Goal: Find specific fact: Find specific fact

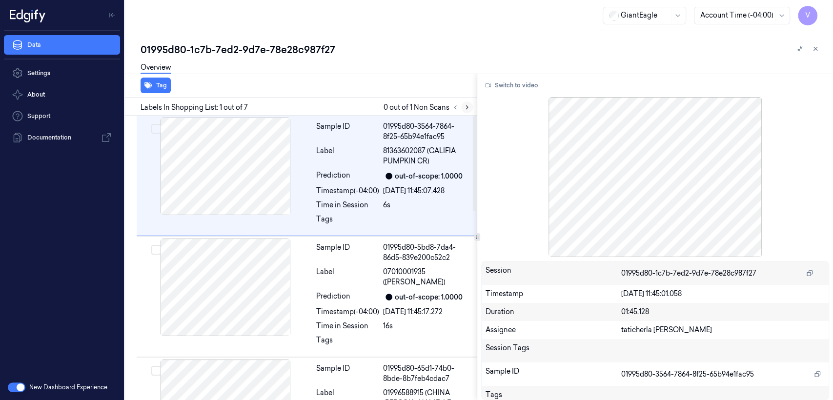
click at [464, 111] on button at bounding box center [467, 108] width 12 height 12
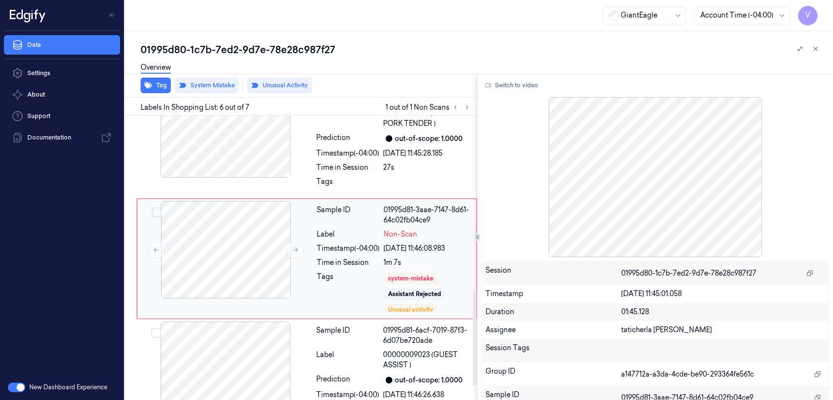
scroll to position [522, 0]
click at [406, 262] on div "1m 7s" at bounding box center [427, 262] width 87 height 10
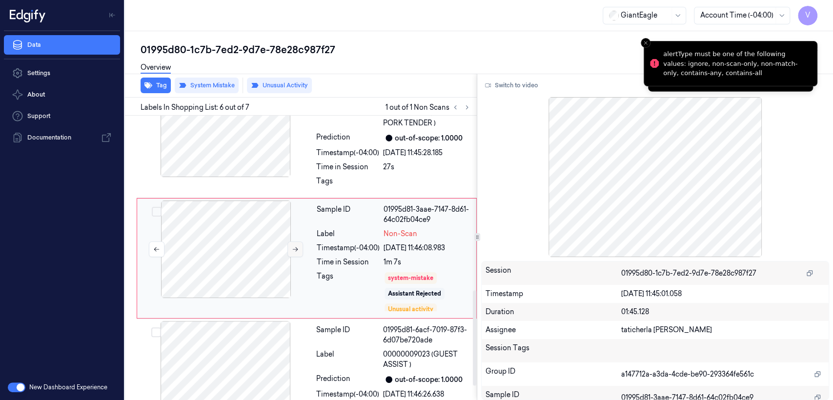
click at [298, 251] on icon at bounding box center [295, 249] width 7 height 7
click at [327, 149] on div "Timestamp (-04:00)" at bounding box center [347, 153] width 63 height 10
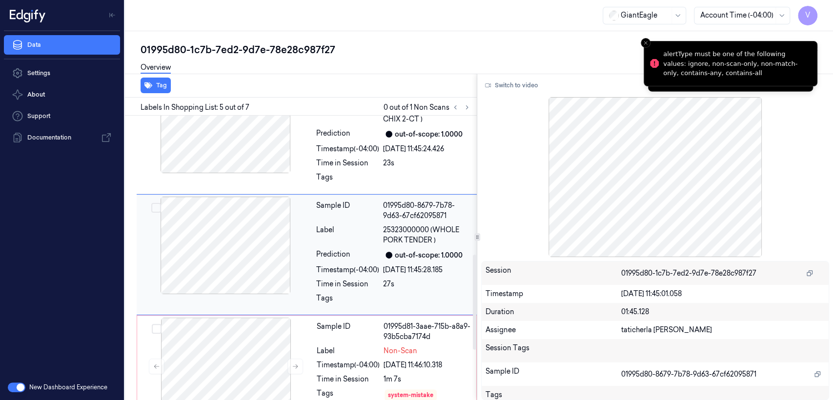
scroll to position [401, 0]
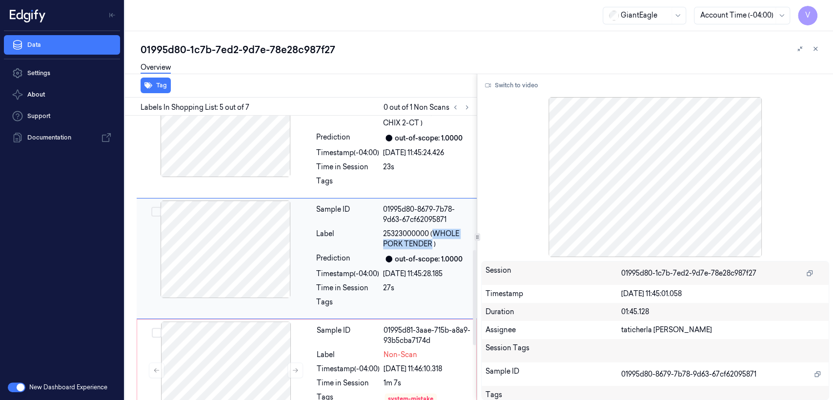
drag, startPoint x: 434, startPoint y: 234, endPoint x: 433, endPoint y: 247, distance: 12.7
click at [433, 247] on span "25323000000 (WHOLE PORK TENDER )" at bounding box center [427, 239] width 88 height 20
copy span "WHOLE PORK TENDER"
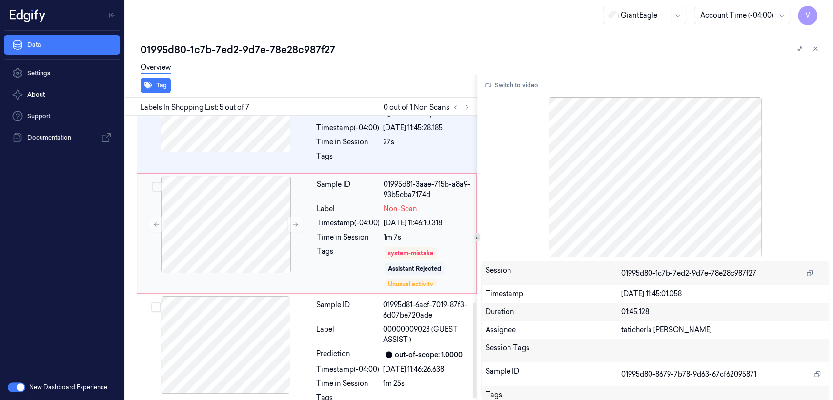
scroll to position [564, 0]
